Goal: Task Accomplishment & Management: Use online tool/utility

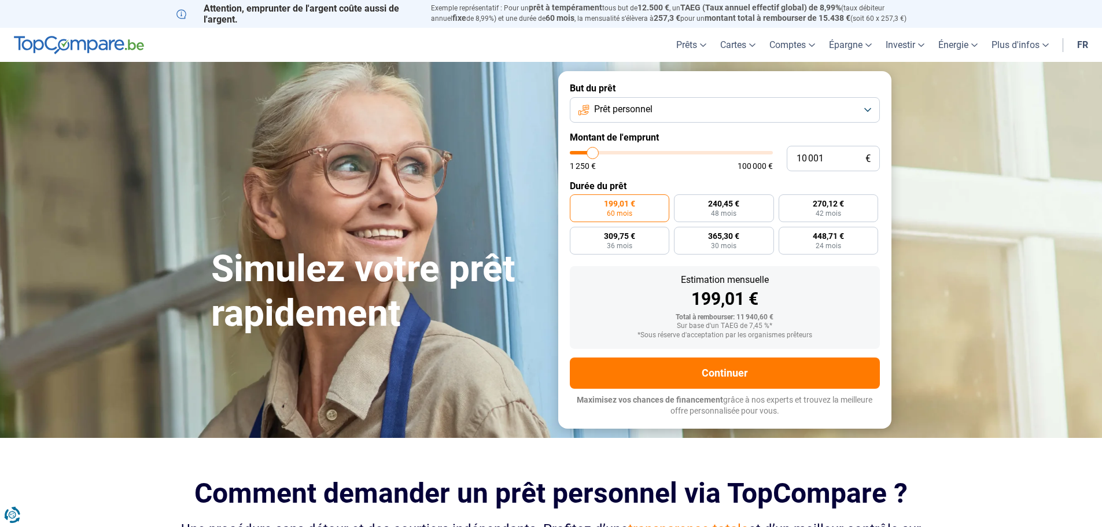
click at [866, 106] on button "Prêt personnel" at bounding box center [725, 109] width 310 height 25
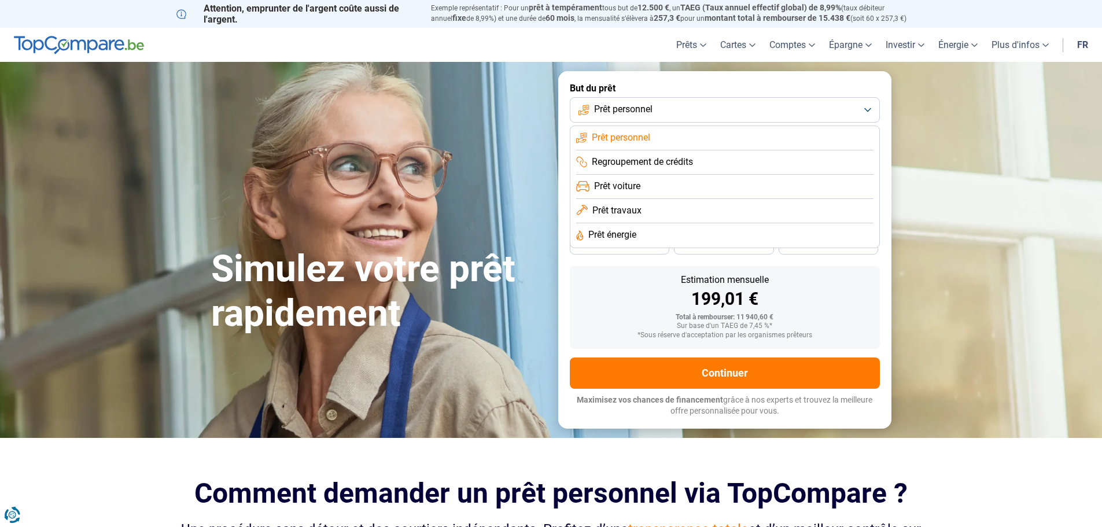
click at [629, 183] on span "Prêt voiture" at bounding box center [617, 186] width 46 height 13
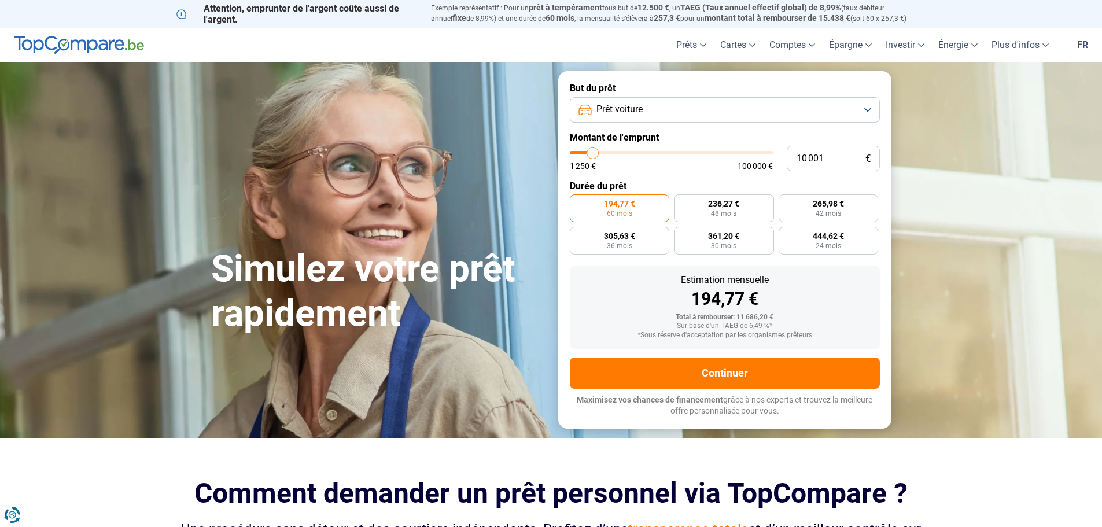
type input "22 750"
type input "22750"
click at [617, 154] on input "range" at bounding box center [671, 152] width 203 height 3
radio input "false"
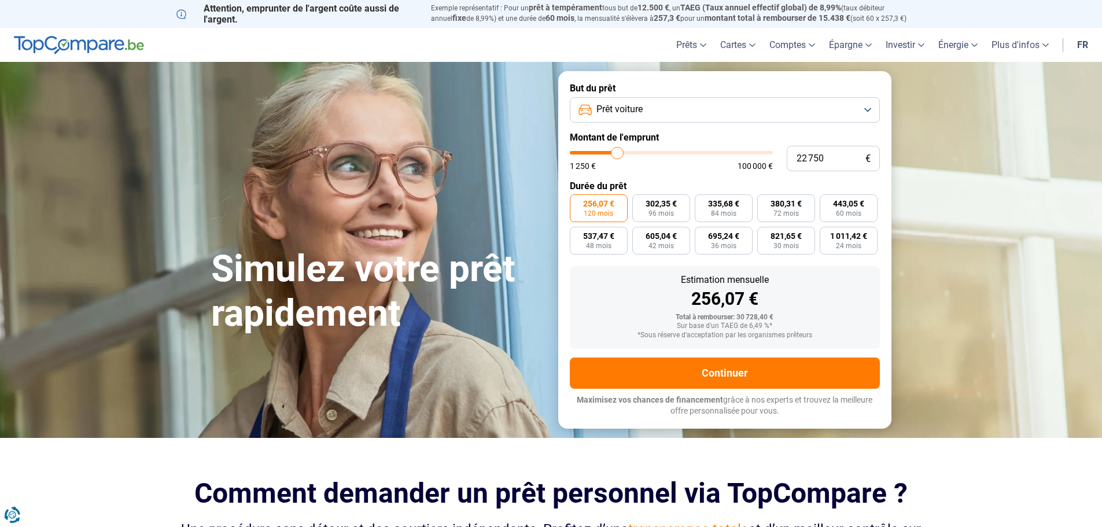
type input "21 750"
type input "21750"
type input "21 250"
type input "21250"
click at [614, 151] on input "range" at bounding box center [671, 152] width 203 height 3
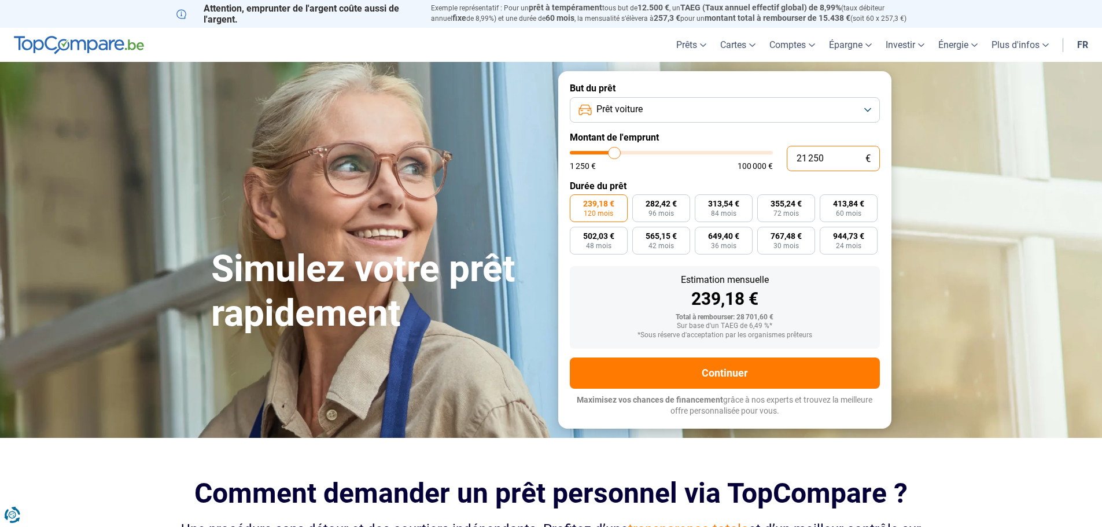
click at [825, 157] on input "21 250" at bounding box center [832, 158] width 93 height 25
type input "2 125"
type input "2250"
type input "212"
type input "1250"
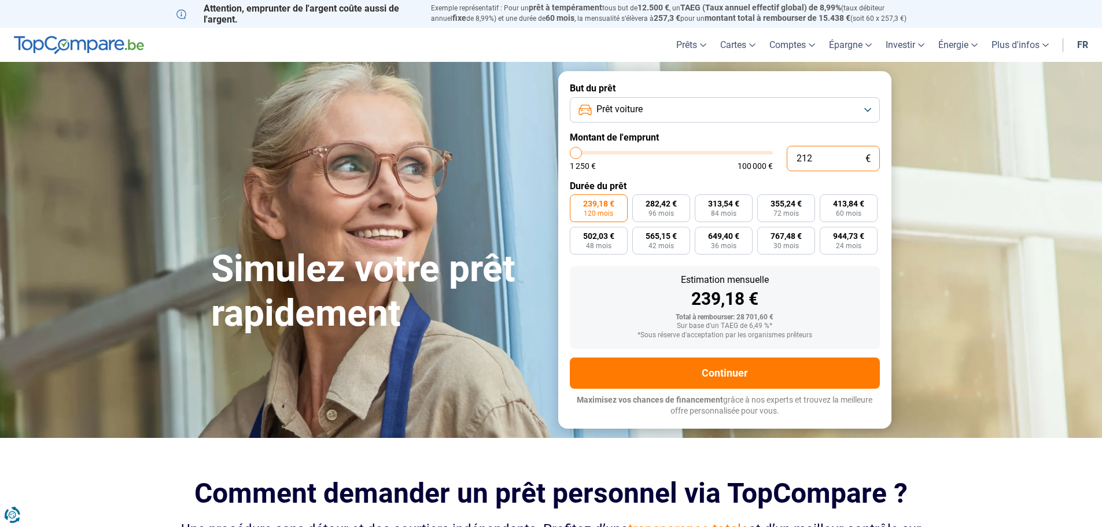
type input "21"
type input "1250"
type input "2"
type input "1250"
type input "20"
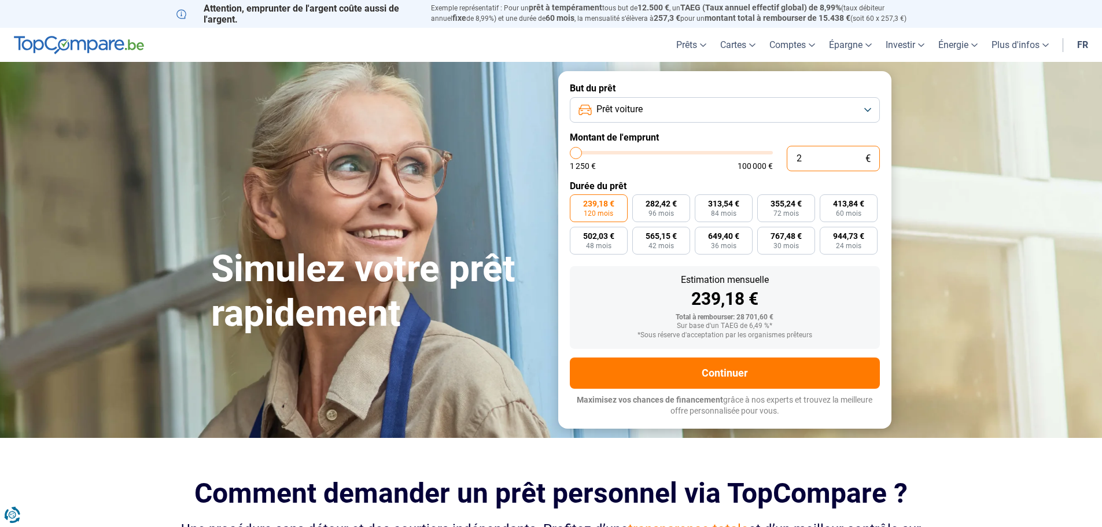
type input "1250"
type input "200"
type input "1250"
type input "2 000"
type input "2000"
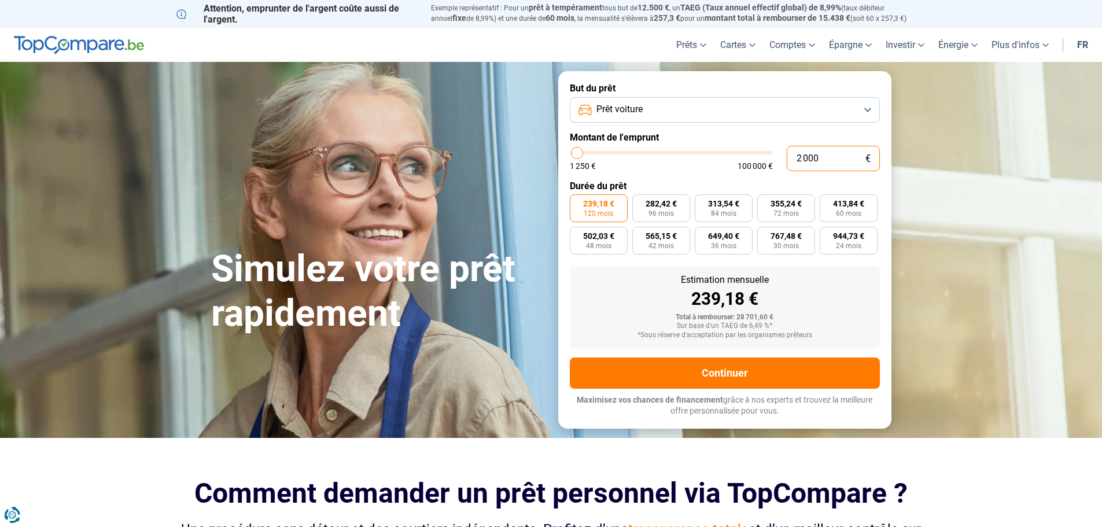
type input "20 000"
type input "20000"
radio input "true"
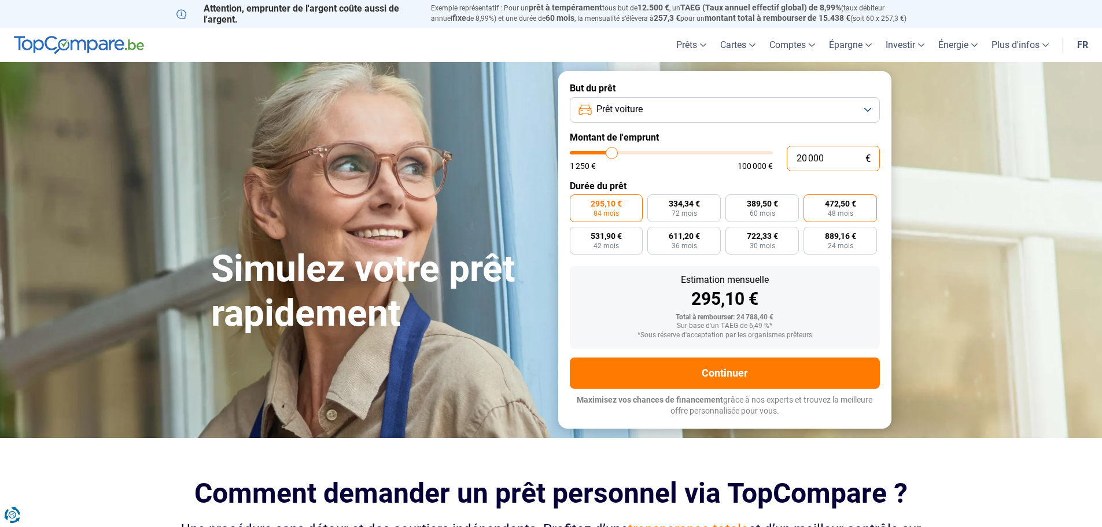
type input "20 000"
click at [846, 211] on span "48 mois" at bounding box center [839, 213] width 25 height 7
click at [811, 202] on input "472,50 € 48 mois" at bounding box center [807, 198] width 8 height 8
radio input "true"
click at [781, 209] on label "389,50 € 60 mois" at bounding box center [761, 208] width 73 height 28
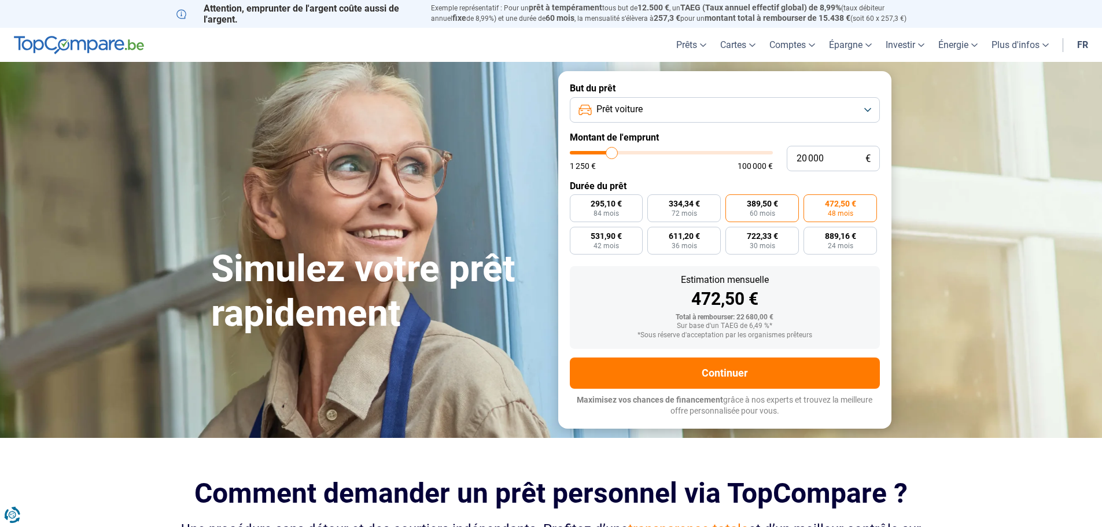
click at [733, 202] on input "389,50 € 60 mois" at bounding box center [729, 198] width 8 height 8
radio input "true"
click at [835, 157] on input "20 000" at bounding box center [832, 158] width 93 height 25
type input "2 000"
type input "2000"
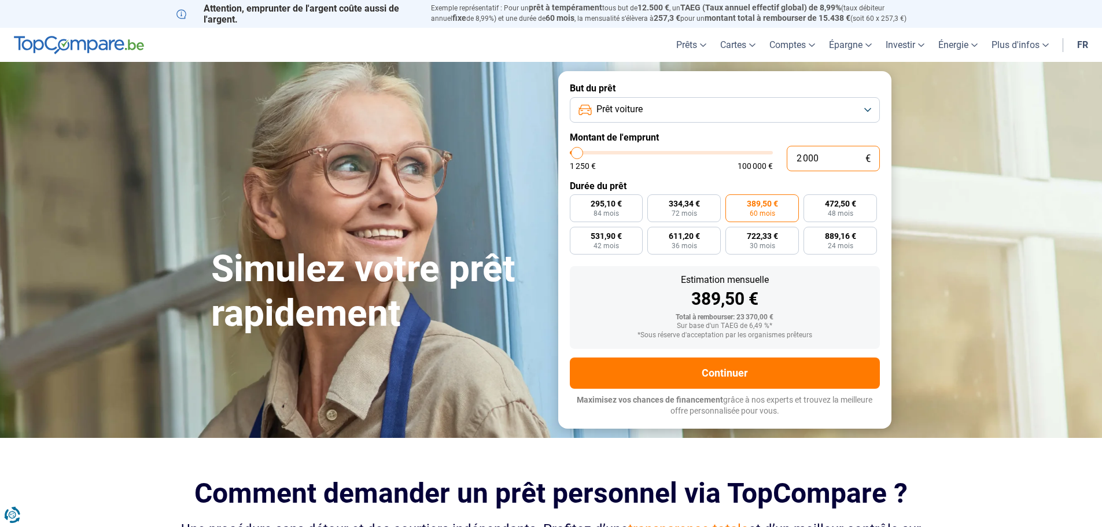
type input "200"
type input "1250"
type input "20"
type input "1250"
type input "2"
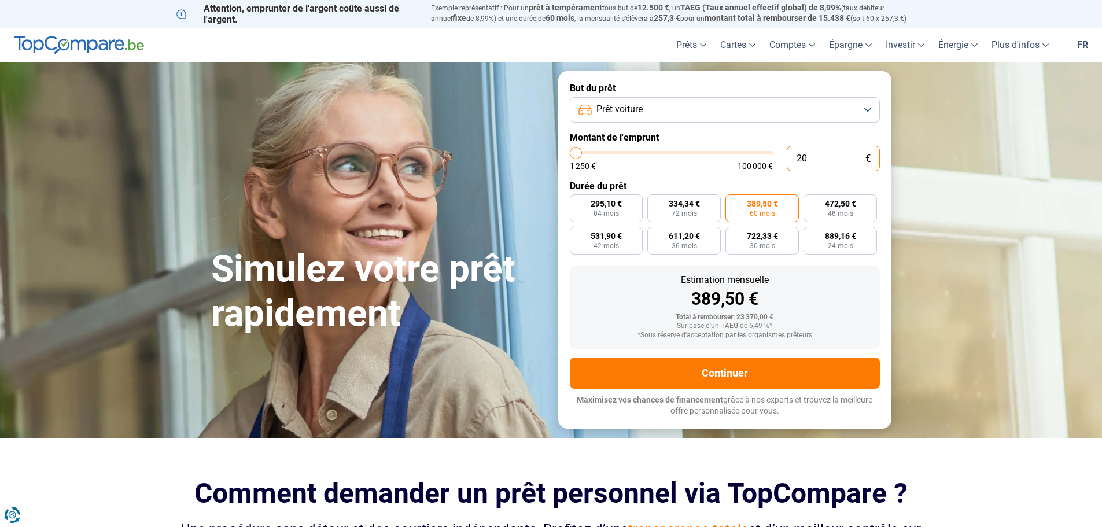
type input "1250"
type input "0"
type input "1250"
type input "1"
type input "1250"
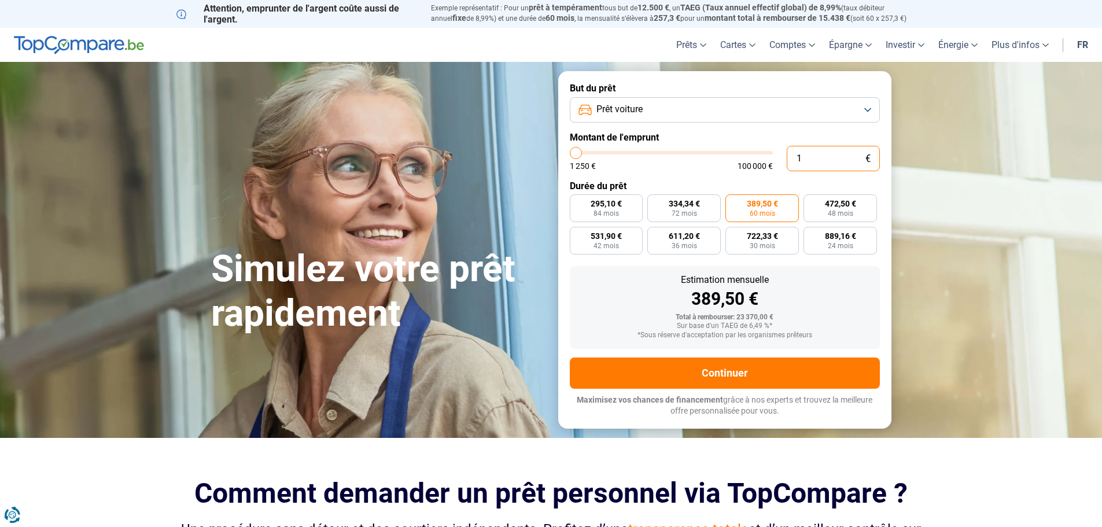
type input "18"
type input "1250"
type input "180"
type input "1250"
type input "1 800"
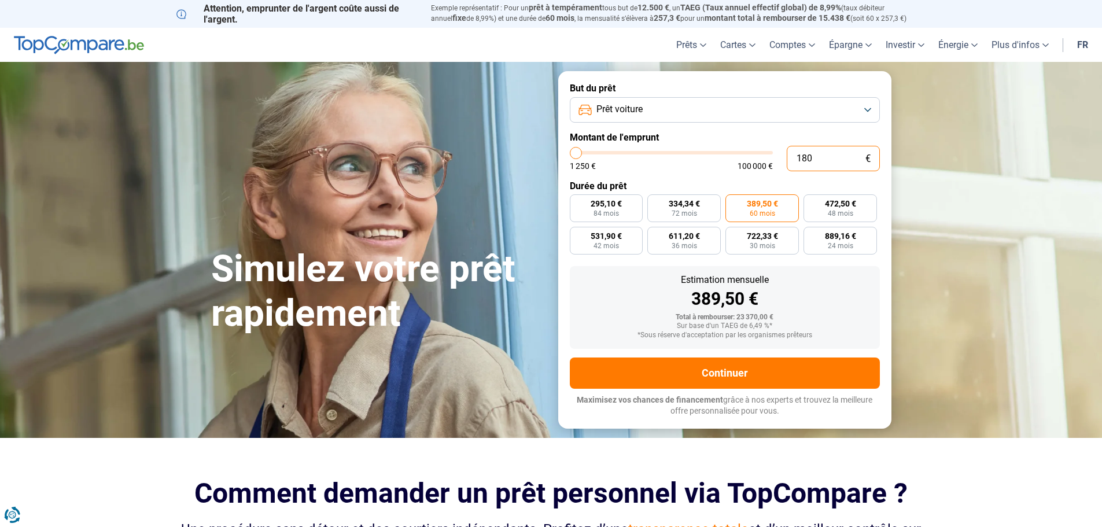
type input "1750"
type input "18 000"
type input "18000"
radio input "false"
radio input "true"
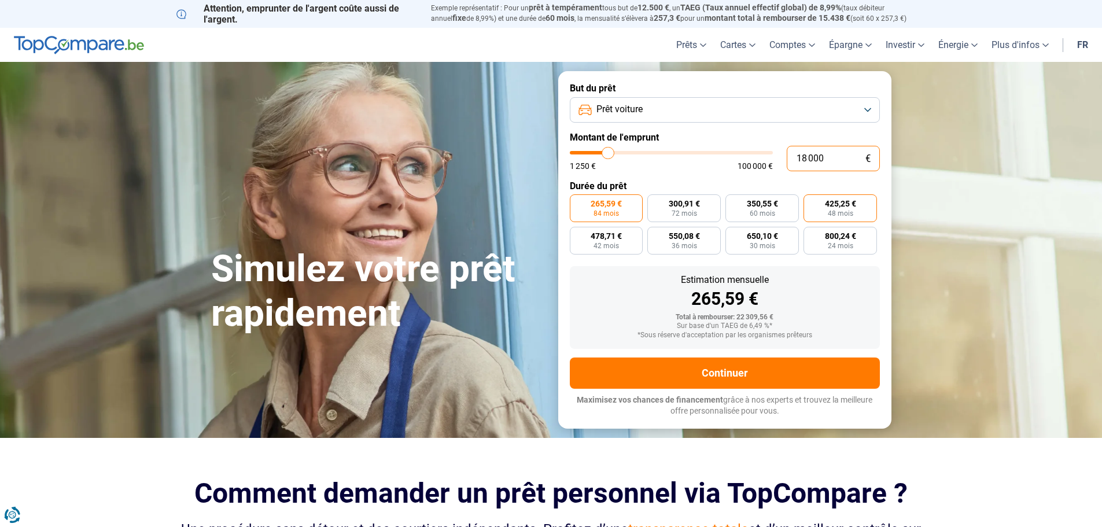
type input "18 000"
click at [814, 210] on label "425,25 € 48 mois" at bounding box center [839, 208] width 73 height 28
click at [811, 202] on input "425,25 € 48 mois" at bounding box center [807, 198] width 8 height 8
radio input "true"
click at [867, 108] on button "Prêt voiture" at bounding box center [725, 109] width 310 height 25
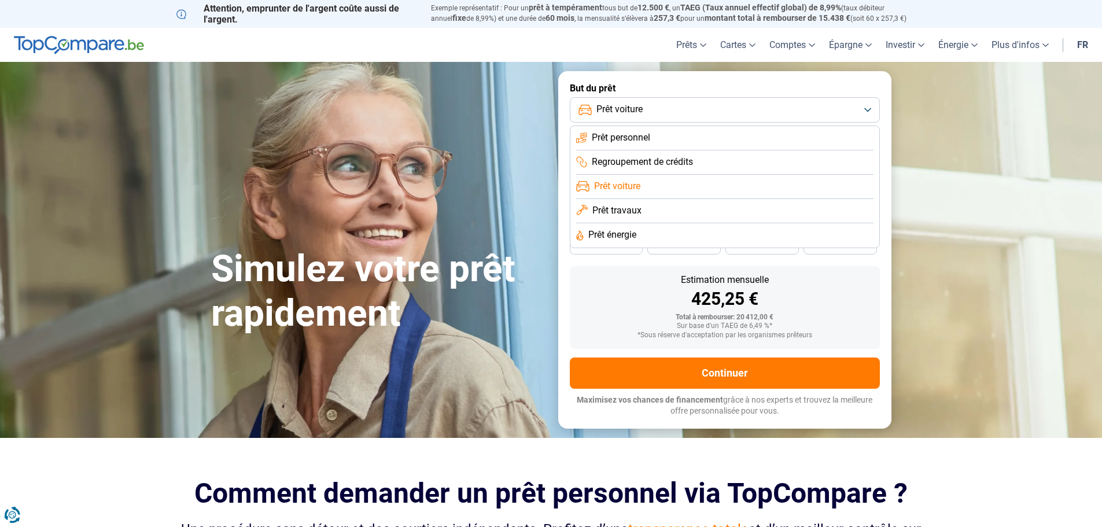
click at [638, 143] on span "Prêt personnel" at bounding box center [621, 137] width 58 height 13
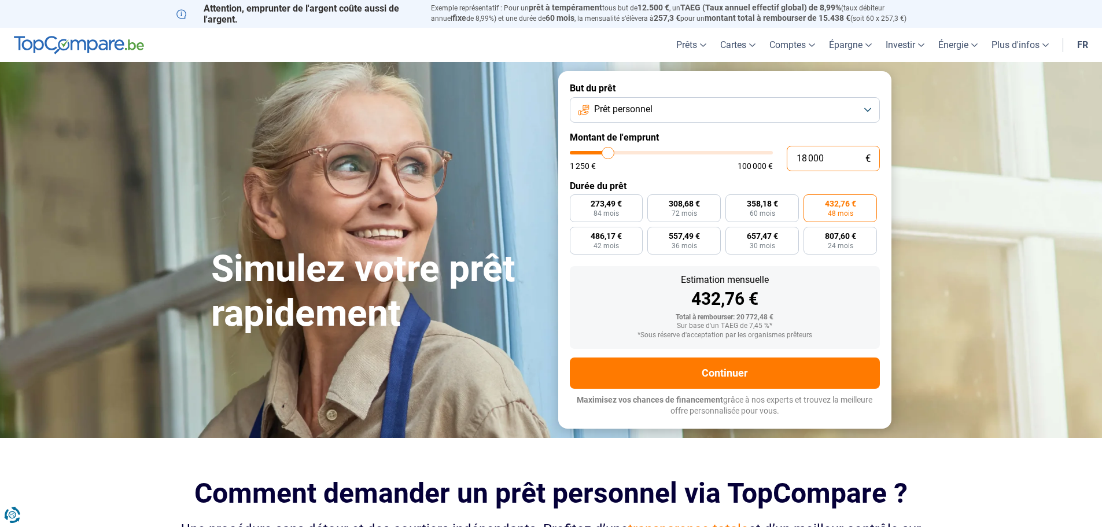
click at [825, 162] on input "18 000" at bounding box center [832, 158] width 93 height 25
type input "1 800"
type input "1750"
type input "18 000"
type input "18000"
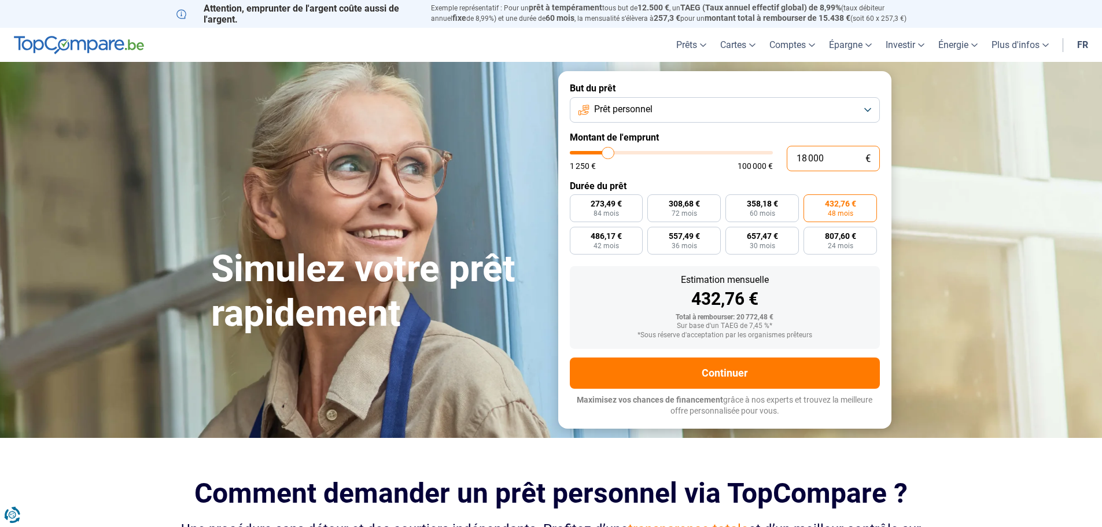
click at [844, 162] on input "18 000" at bounding box center [832, 158] width 93 height 25
click at [768, 186] on label "Durée du prêt" at bounding box center [725, 185] width 310 height 11
click at [843, 158] on input "18 000" at bounding box center [832, 158] width 93 height 25
type input "1 800"
type input "1750"
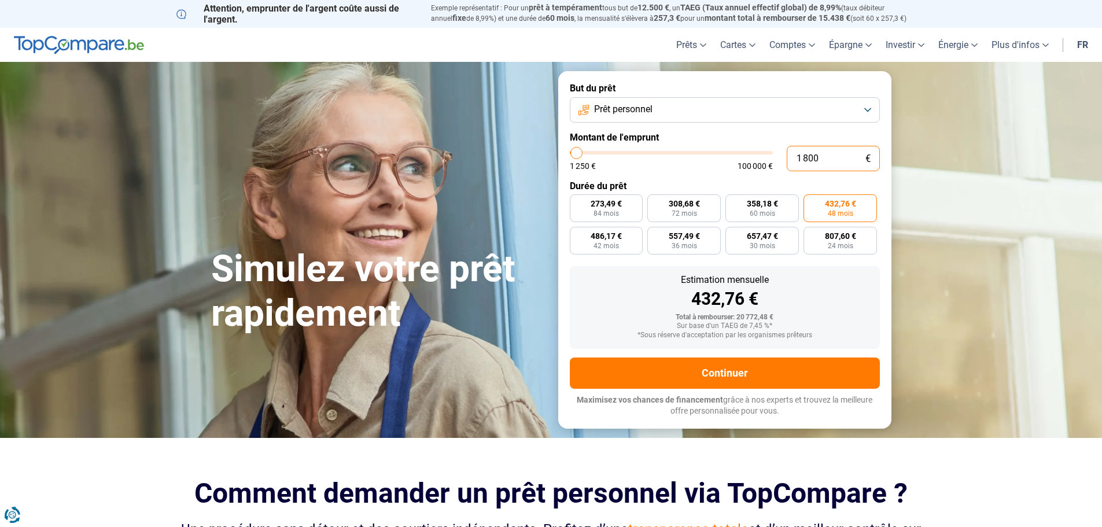
type input "180"
type input "1250"
type input "18"
type input "1250"
type input "180"
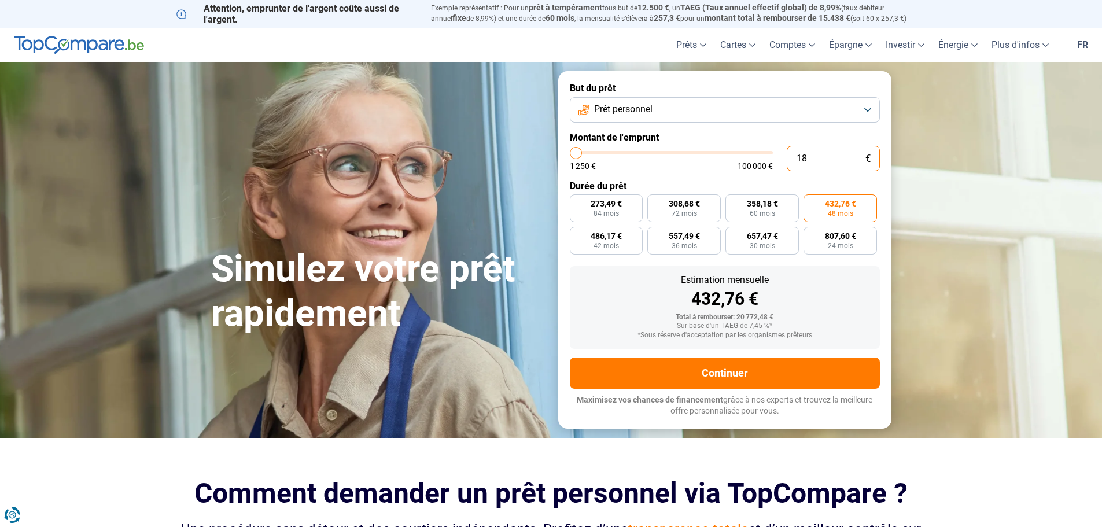
type input "1250"
type input "1 800"
type input "1750"
type input "18 000"
type input "18000"
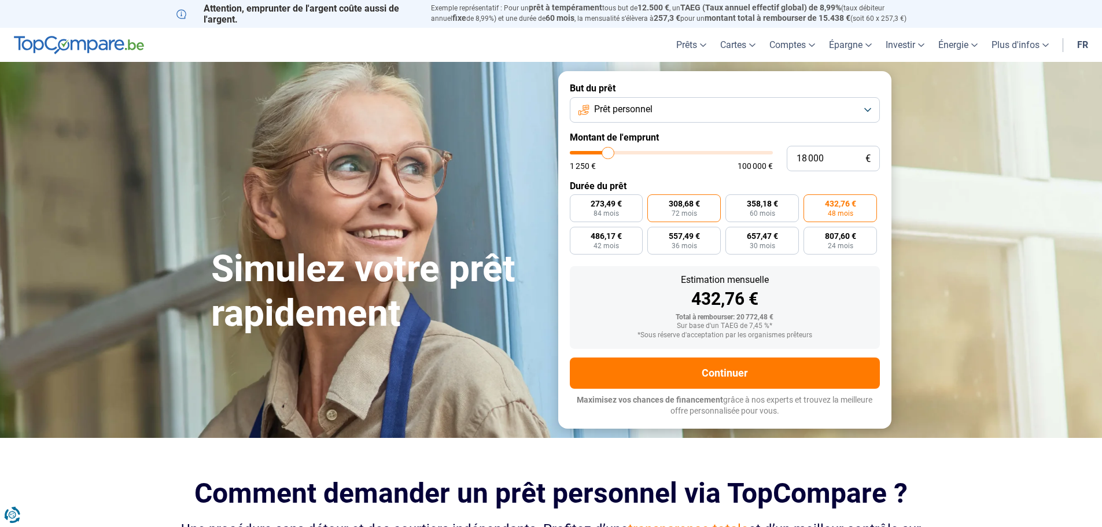
click at [667, 219] on label "308,68 € 72 mois" at bounding box center [683, 208] width 73 height 28
click at [655, 202] on input "308,68 € 72 mois" at bounding box center [651, 198] width 8 height 8
radio input "true"
click at [834, 210] on span "48 mois" at bounding box center [839, 213] width 25 height 7
click at [811, 202] on input "432,76 € 48 mois" at bounding box center [807, 198] width 8 height 8
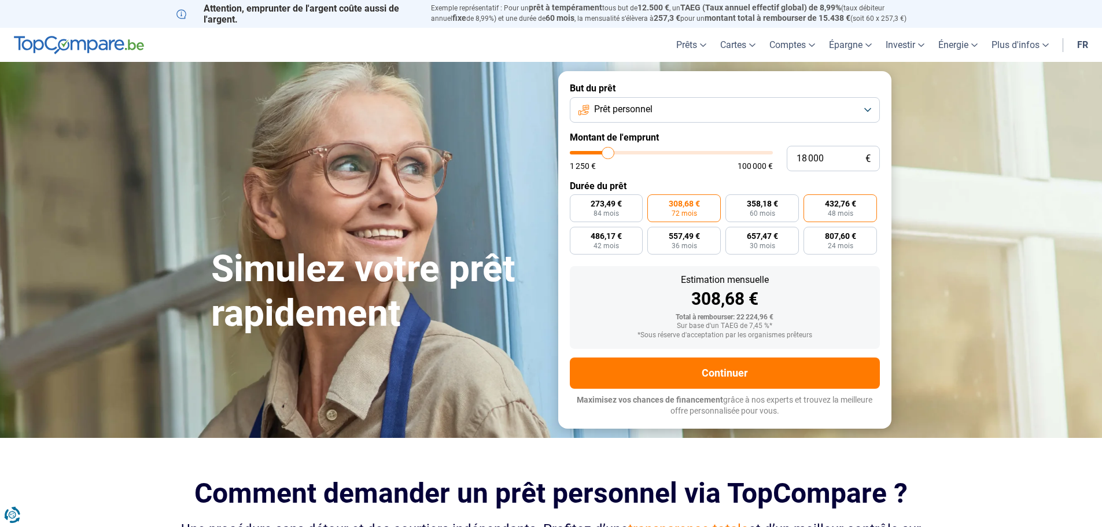
radio input "true"
click at [777, 104] on button "Prêt personnel" at bounding box center [725, 109] width 310 height 25
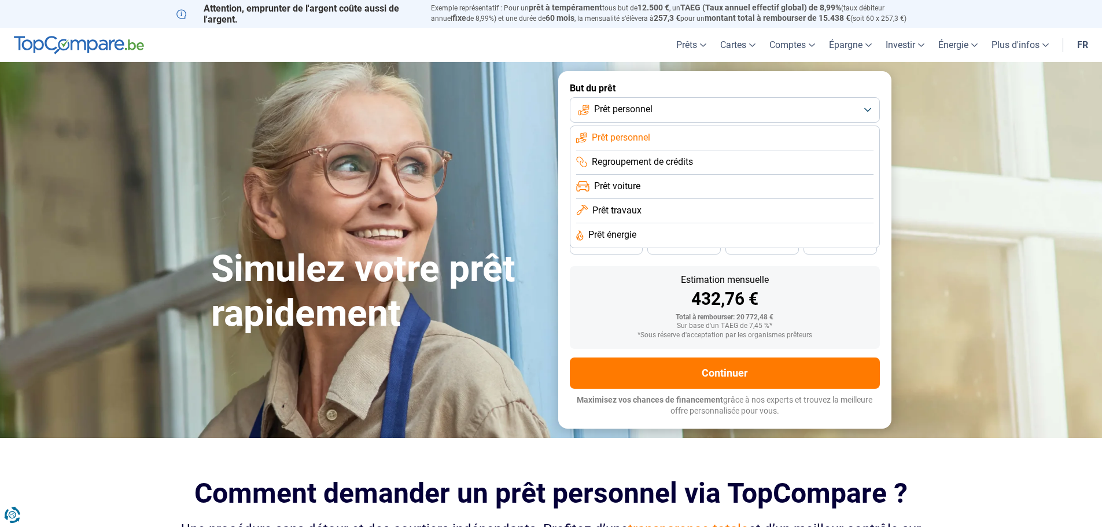
click at [621, 194] on li "Prêt voiture" at bounding box center [724, 187] width 297 height 24
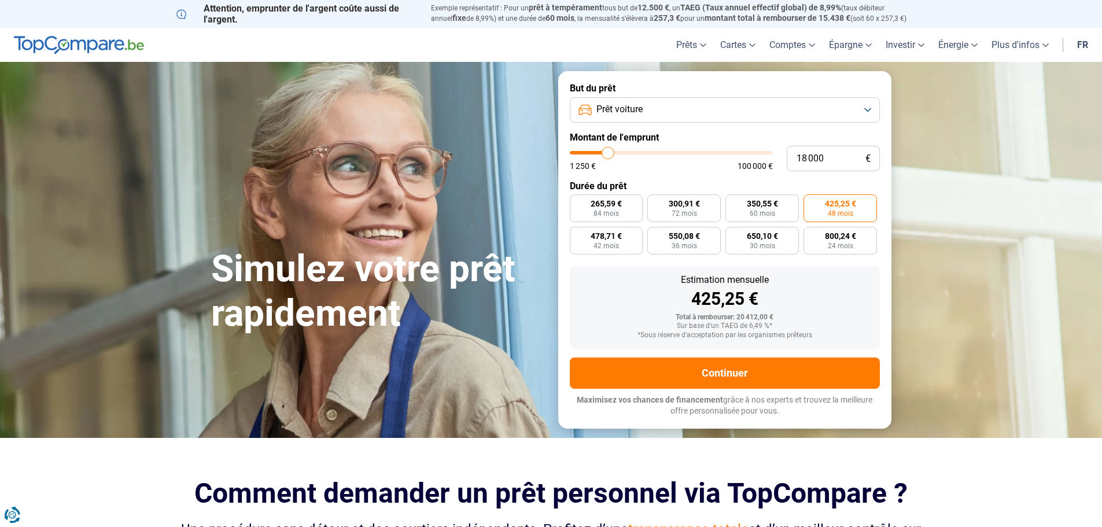
click at [680, 114] on button "Prêt voiture" at bounding box center [725, 109] width 310 height 25
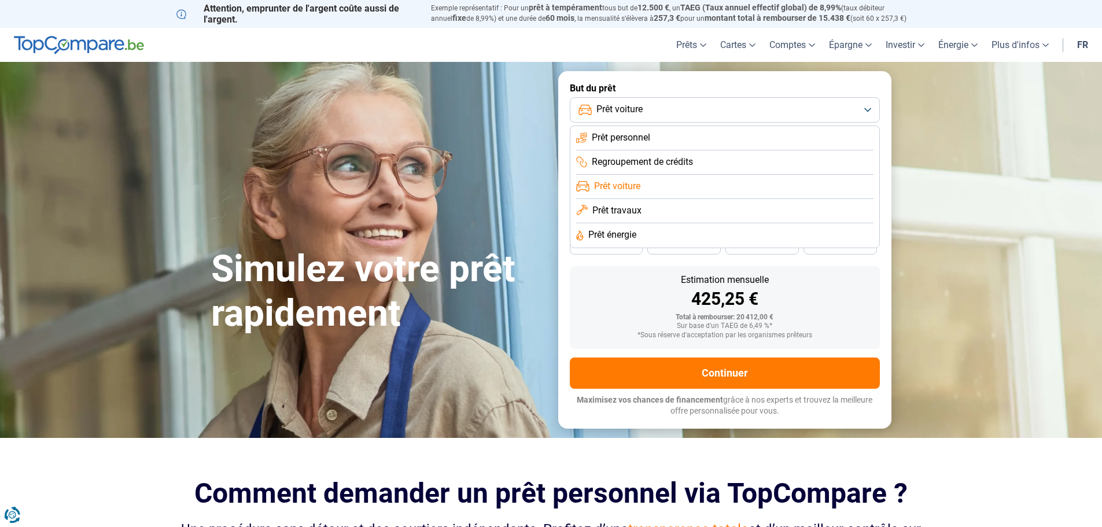
click at [923, 114] on section "Simulez votre prêt rapidement Simulez votre prêt rapidement But du prêt Prêt vo…" at bounding box center [551, 249] width 1102 height 375
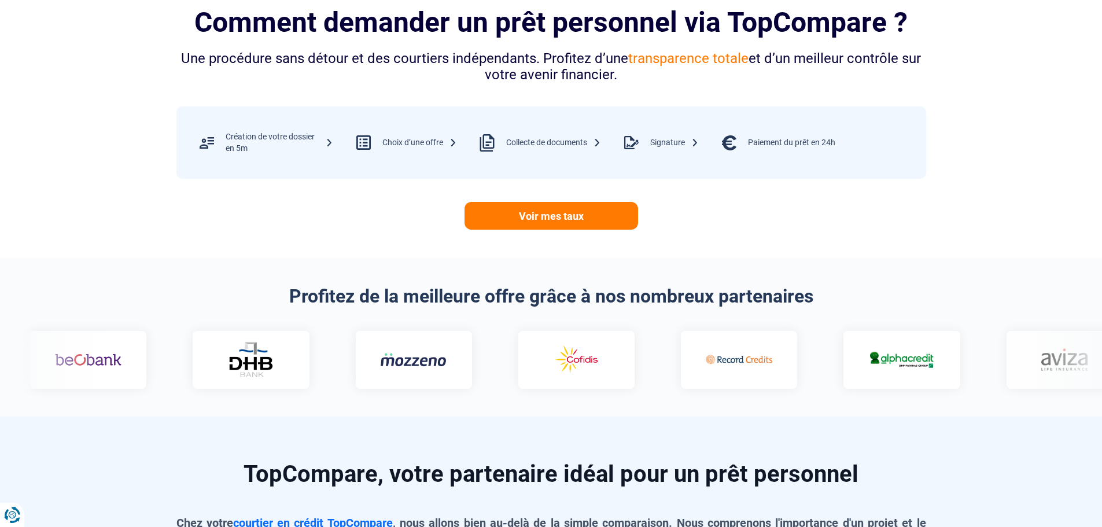
scroll to position [578, 0]
